Goal: Browse casually: Explore the website without a specific task or goal

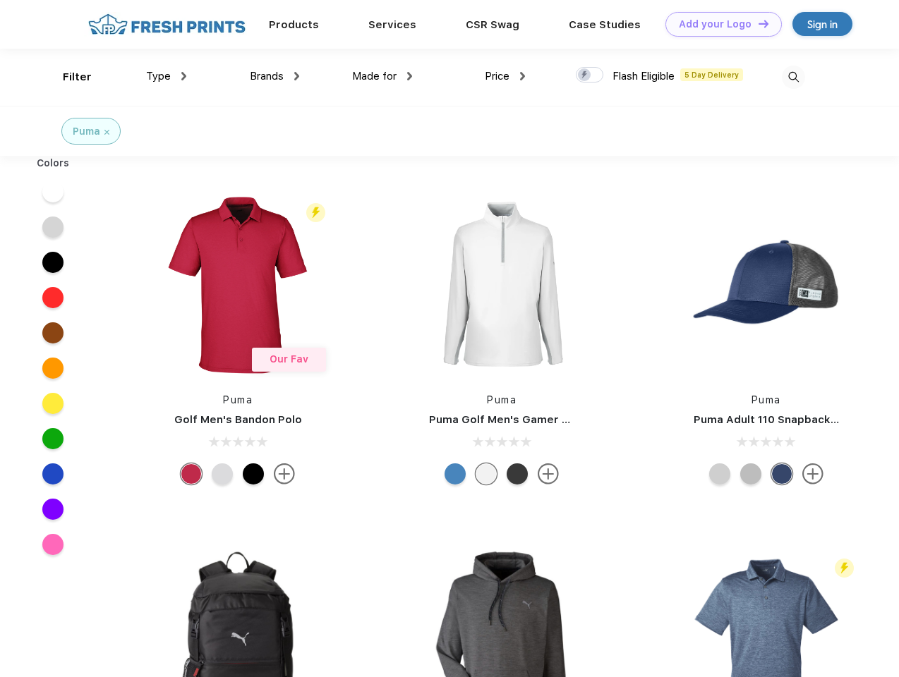
click at [718, 24] on link "Add your Logo Design Tool" at bounding box center [723, 24] width 116 height 25
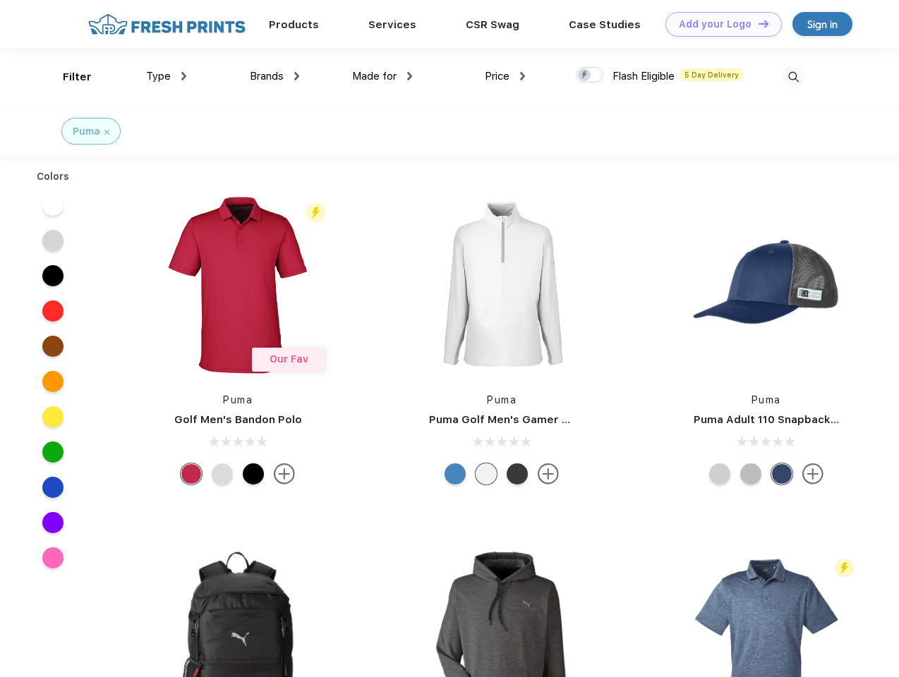
click at [0, 0] on div "Design Tool" at bounding box center [0, 0] width 0 height 0
click at [757, 23] on link "Add your Logo Design Tool" at bounding box center [723, 24] width 116 height 25
click at [68, 77] on div "Filter" at bounding box center [77, 77] width 29 height 16
click at [167, 76] on span "Type" at bounding box center [158, 76] width 25 height 13
click at [275, 76] on span "Brands" at bounding box center [267, 76] width 34 height 13
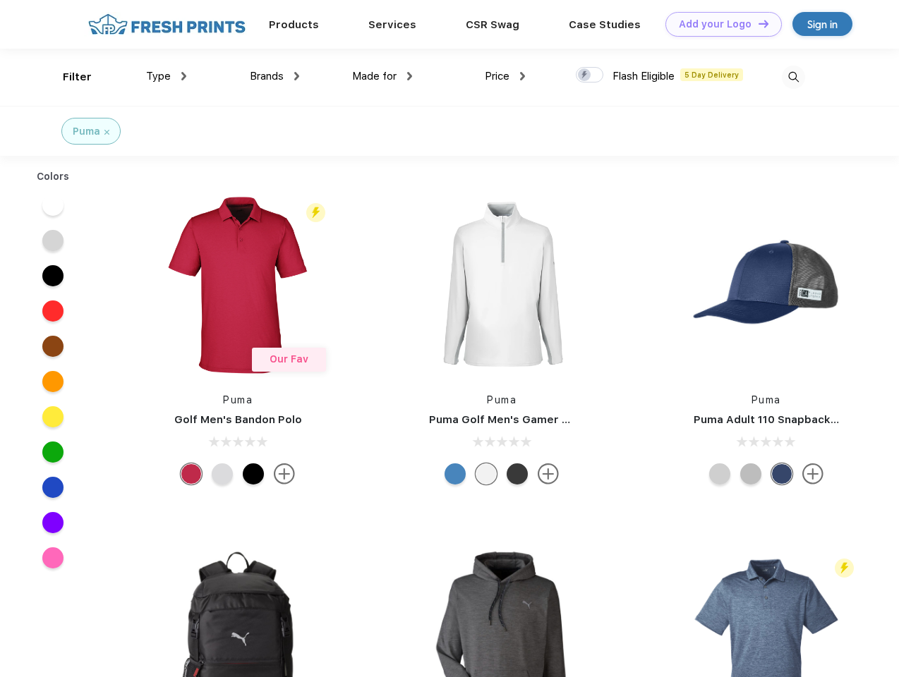
click at [382, 76] on span "Made for" at bounding box center [374, 76] width 44 height 13
click at [505, 76] on span "Price" at bounding box center [497, 76] width 25 height 13
click at [590, 76] on div at bounding box center [590, 75] width 28 height 16
click at [585, 76] on input "checkbox" at bounding box center [580, 70] width 9 height 9
click at [793, 77] on img at bounding box center [793, 77] width 23 height 23
